Goal: Information Seeking & Learning: Learn about a topic

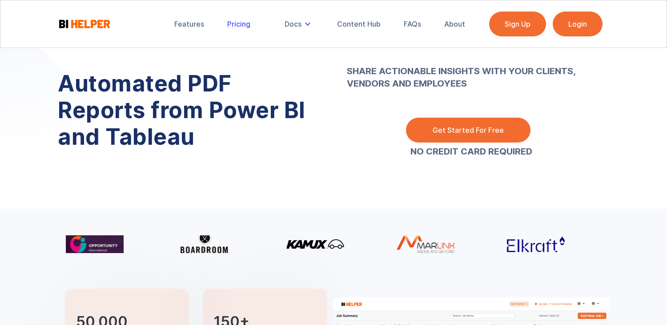
click at [244, 32] on link "Pricing" at bounding box center [239, 24] width 36 height 20
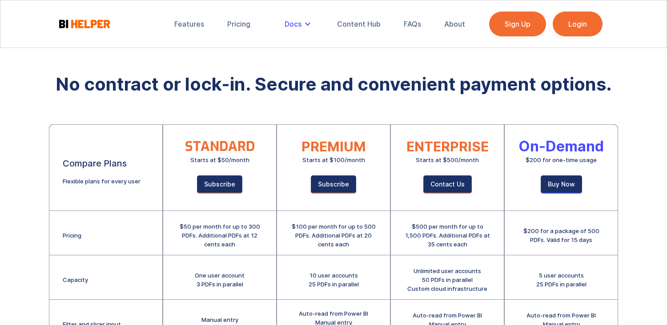
drag, startPoint x: 272, startPoint y: 32, endPoint x: 293, endPoint y: 30, distance: 20.9
click at [293, 30] on div "Features Pricing Secure Email Delivery Docs Tutorials Email Authentication API …" at bounding box center [319, 24] width 303 height 25
click at [293, 30] on div "Docs" at bounding box center [299, 24] width 42 height 20
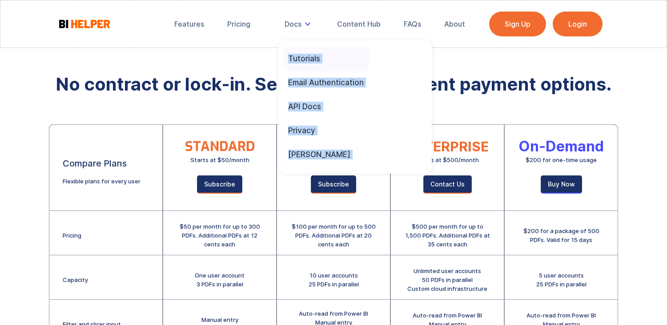
click at [311, 60] on div "Tutorials" at bounding box center [304, 59] width 32 height 10
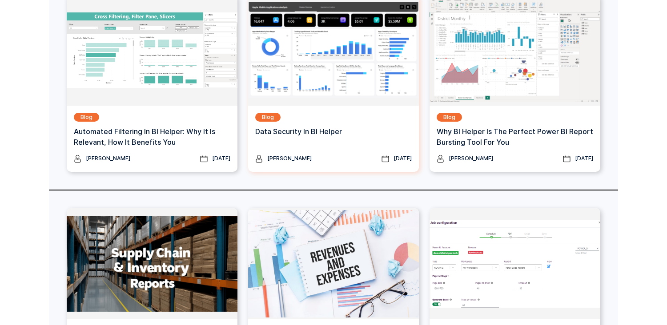
scroll to position [763, 0]
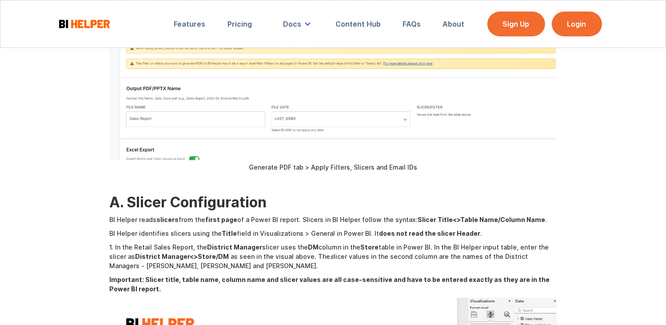
scroll to position [1317, 0]
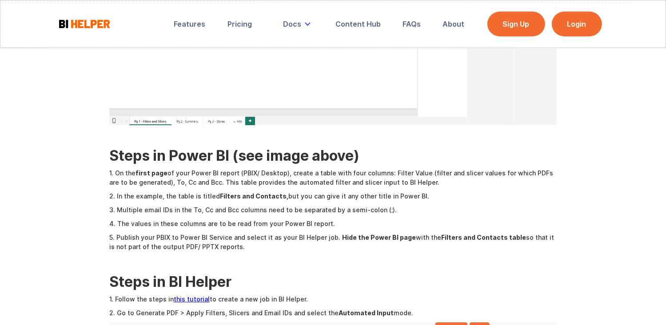
scroll to position [334, 0]
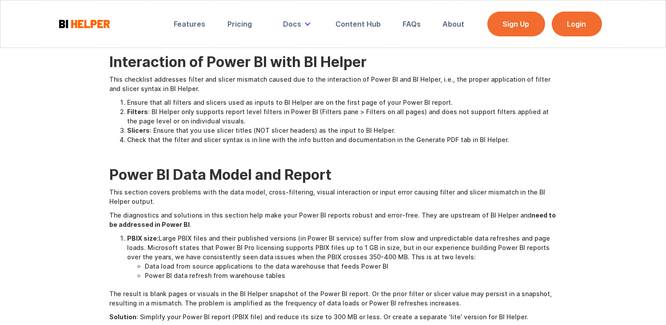
scroll to position [274, 0]
